Goal: Task Accomplishment & Management: Manage account settings

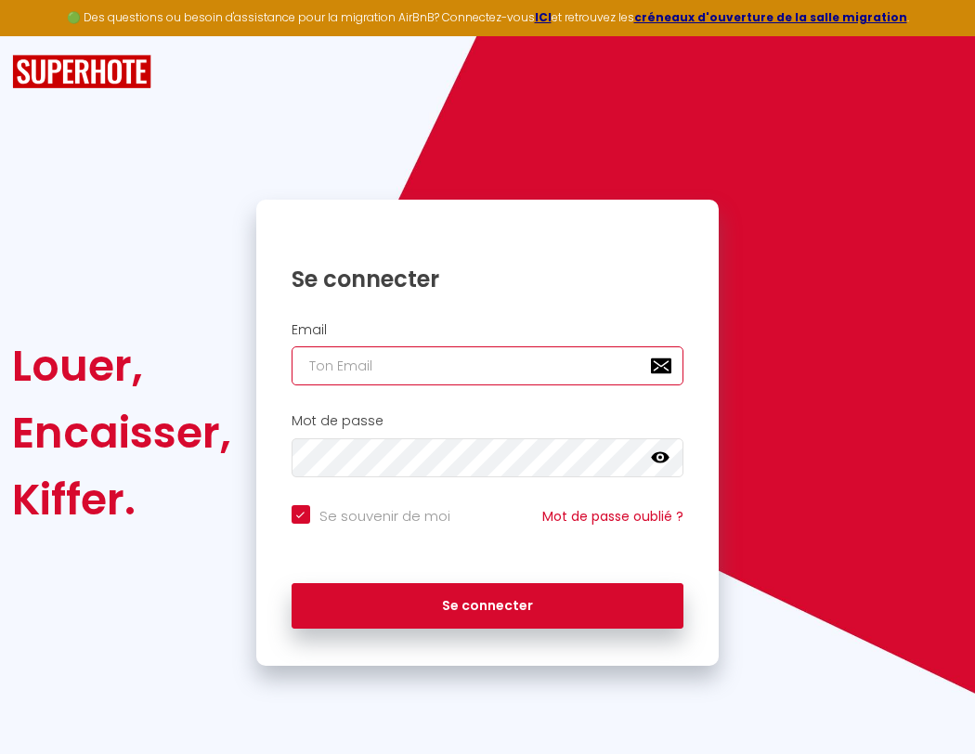
type input "l"
checkbox input "true"
type input "le"
checkbox input "true"
type input "les"
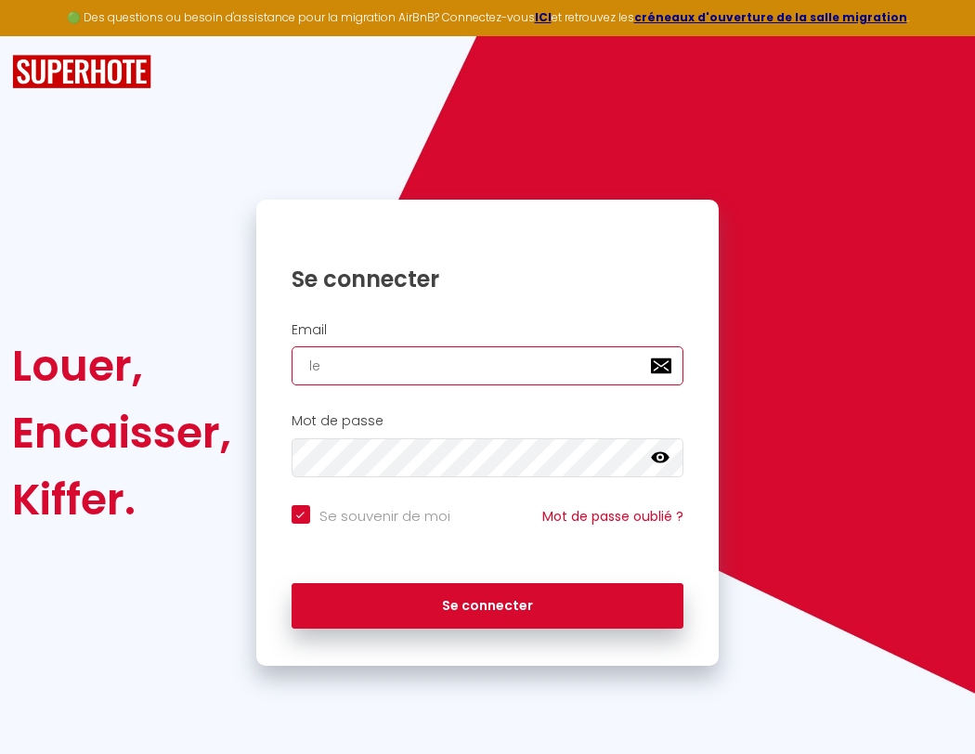
checkbox input "true"
type input "lesp"
checkbox input "true"
type input "lespa"
checkbox input "true"
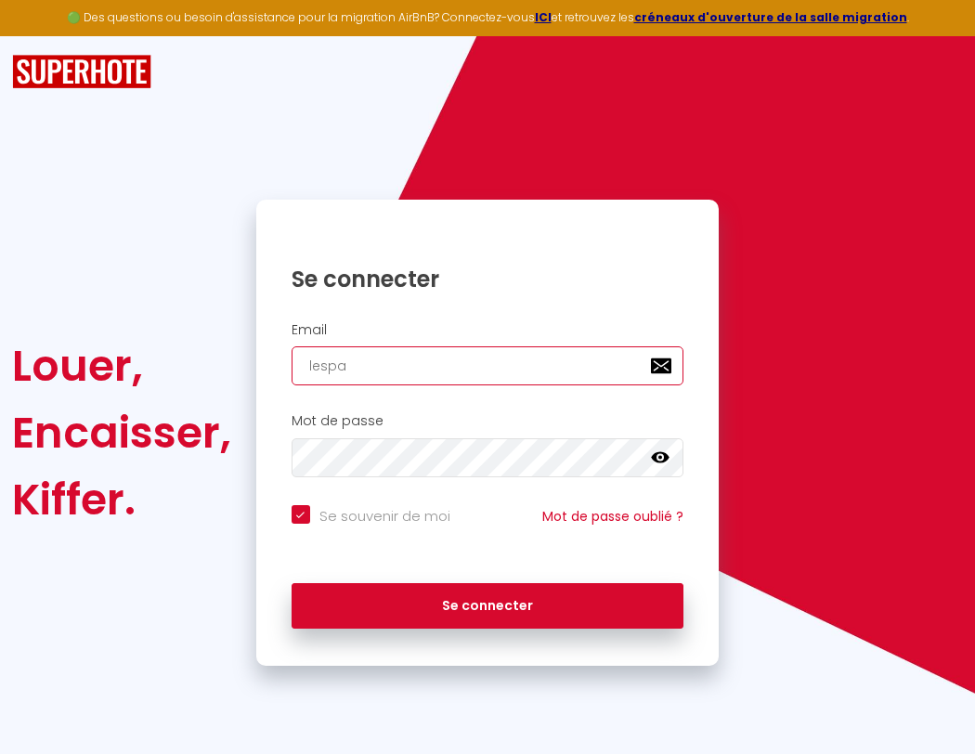
type input "lespac"
checkbox input "true"
type input "lespace"
checkbox input "true"
type input "lespaced"
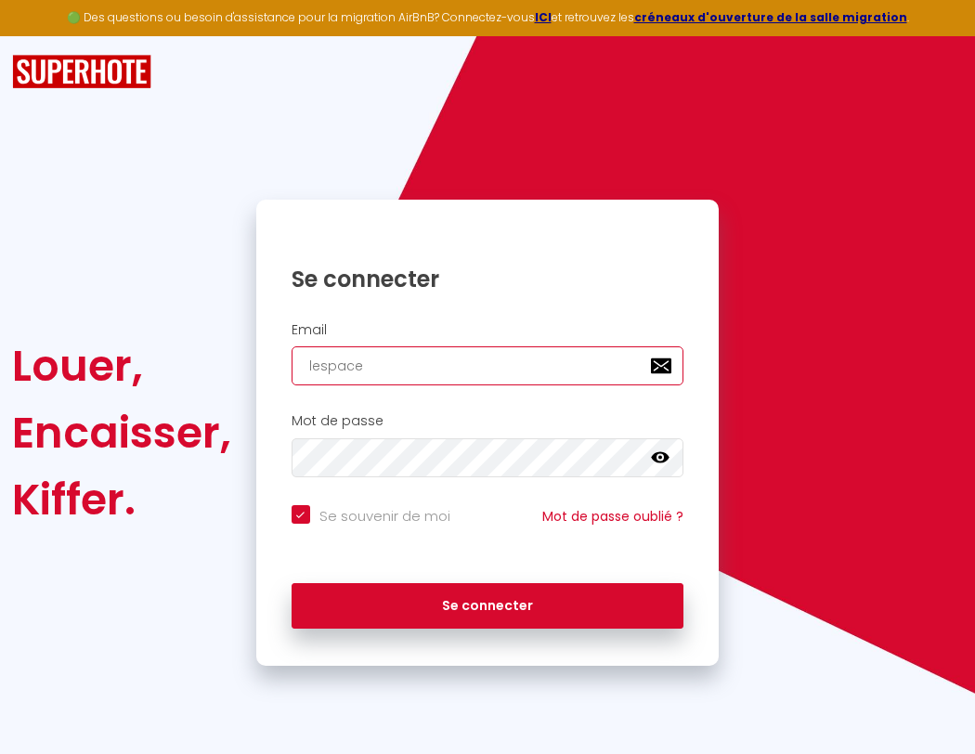
checkbox input "true"
type input "l"
checkbox input "true"
type input "lespacede"
checkbox input "true"
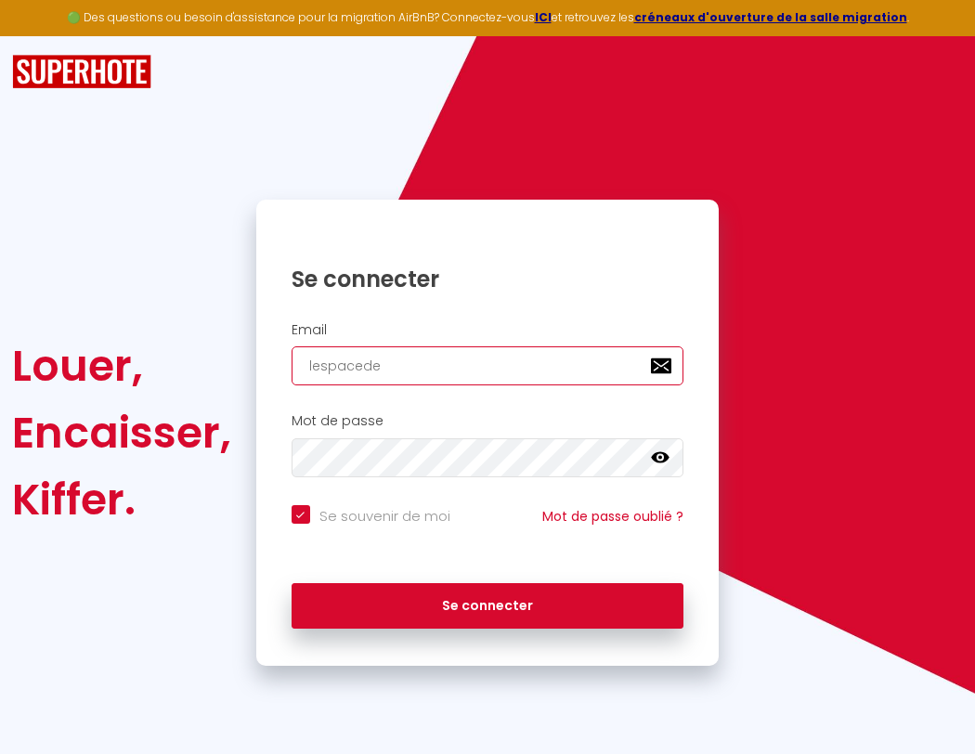
type input "lespacedet"
checkbox input "true"
type input "lespacedete"
checkbox input "true"
type input "lespa"
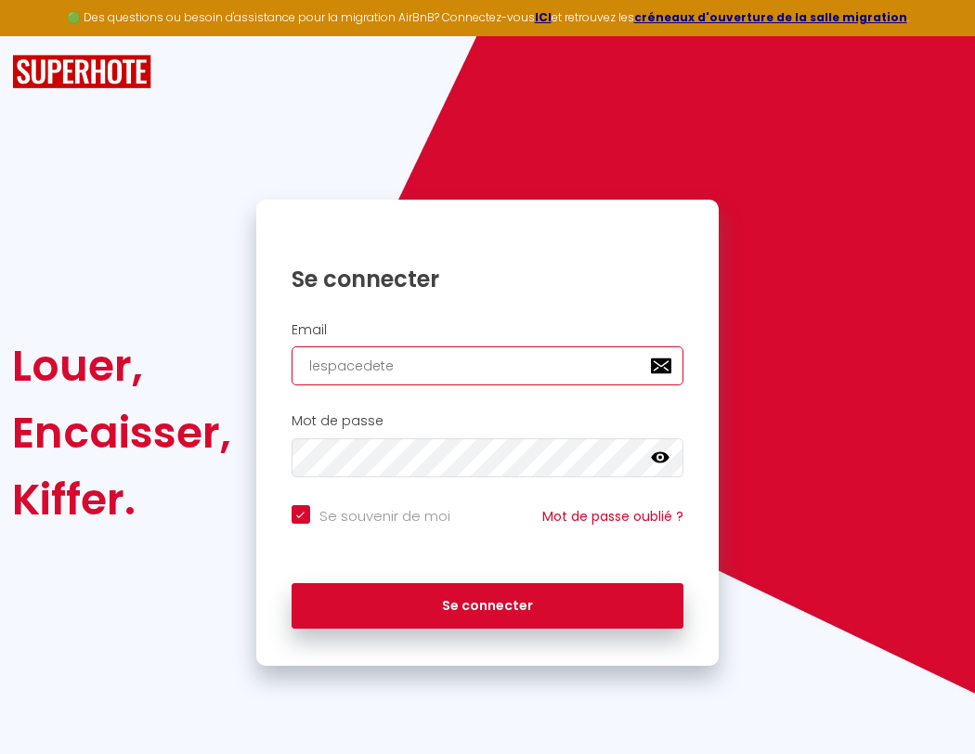
checkbox input "true"
type input "lespacedeten"
checkbox input "true"
type input "lespac"
checkbox input "true"
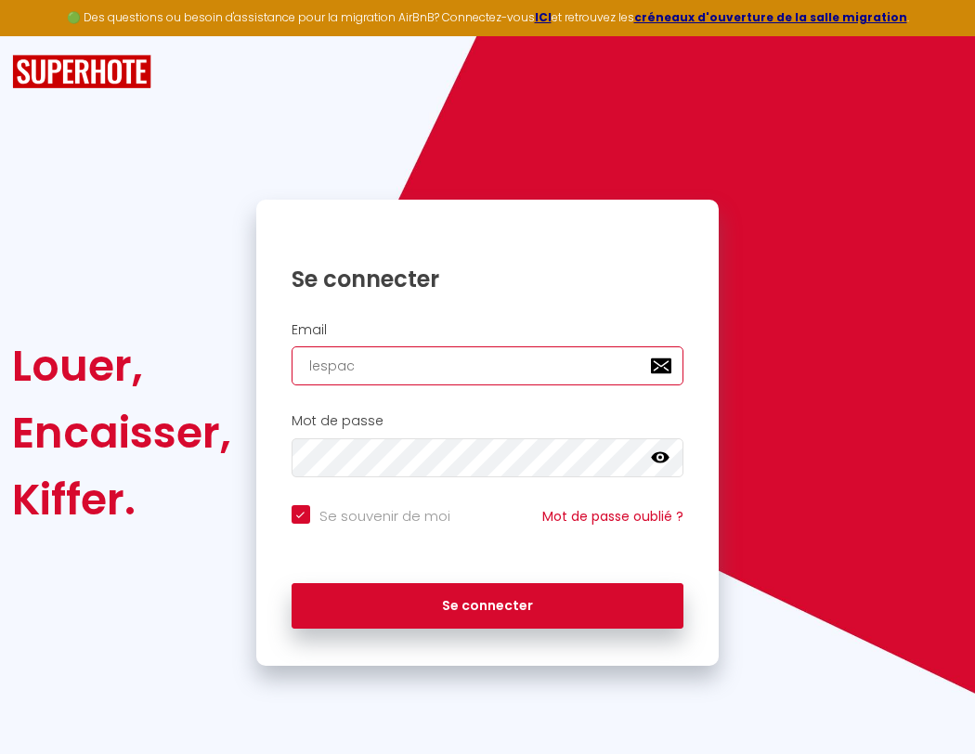
type input "lespacedetent"
checkbox input "true"
type input "l"
checkbox input "true"
type input "le"
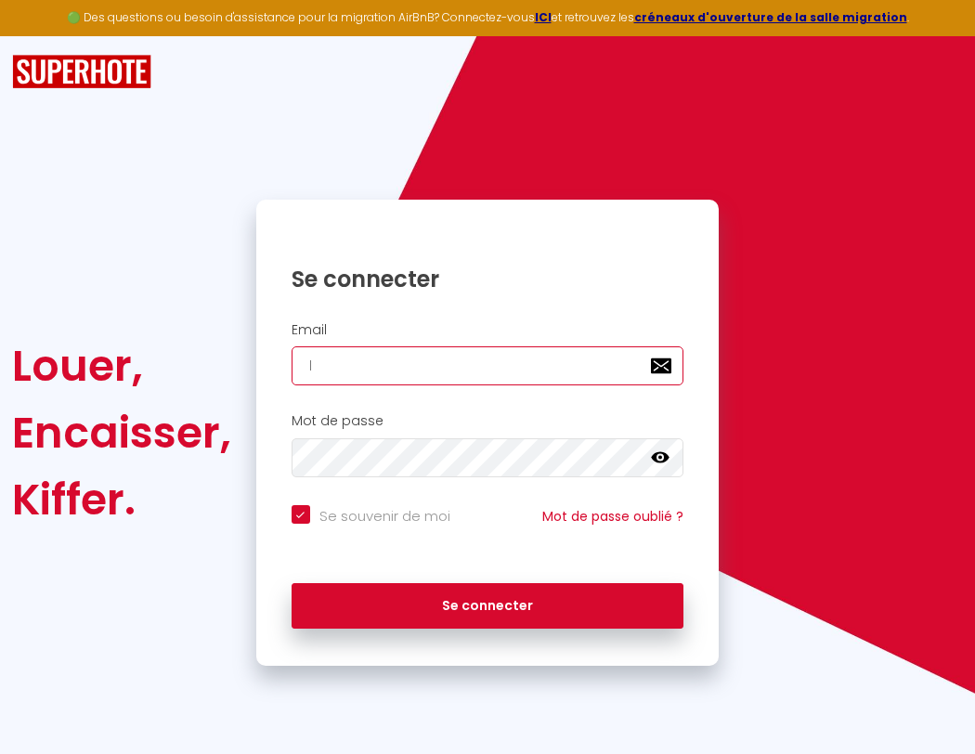
checkbox input "true"
type input "lespacedetente"
checkbox input "true"
type input "lespacedetente@"
checkbox input "true"
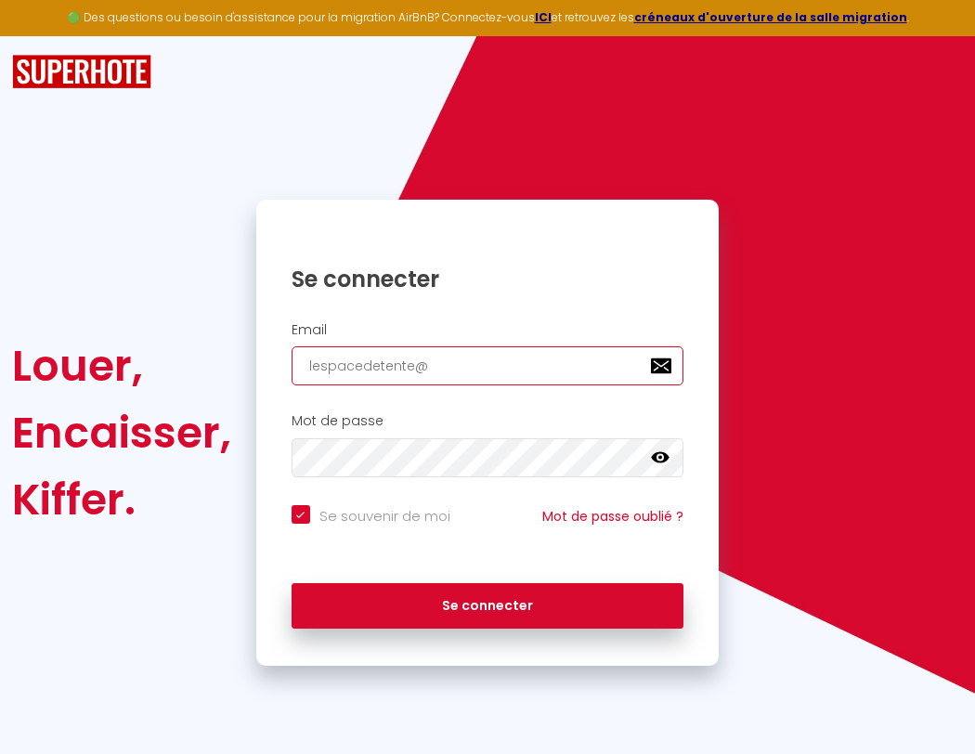
type input "lespacedetente@g"
checkbox input "true"
type input "lespacedetente@gm"
checkbox input "true"
type input "lespacedetente@gma"
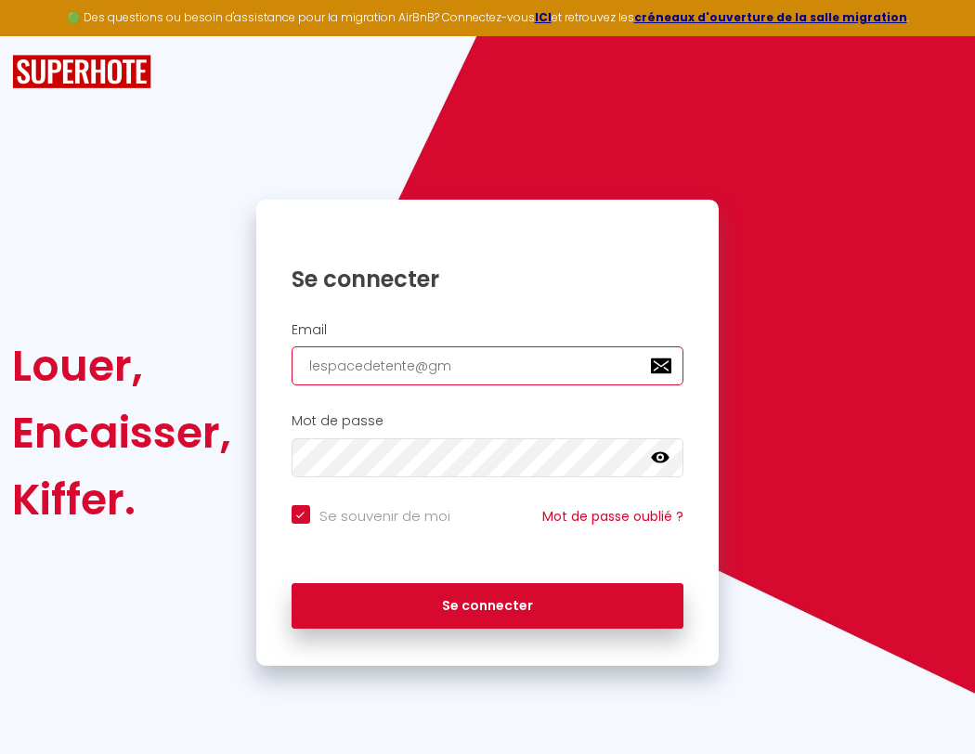
checkbox input "true"
